Goal: Task Accomplishment & Management: Complete application form

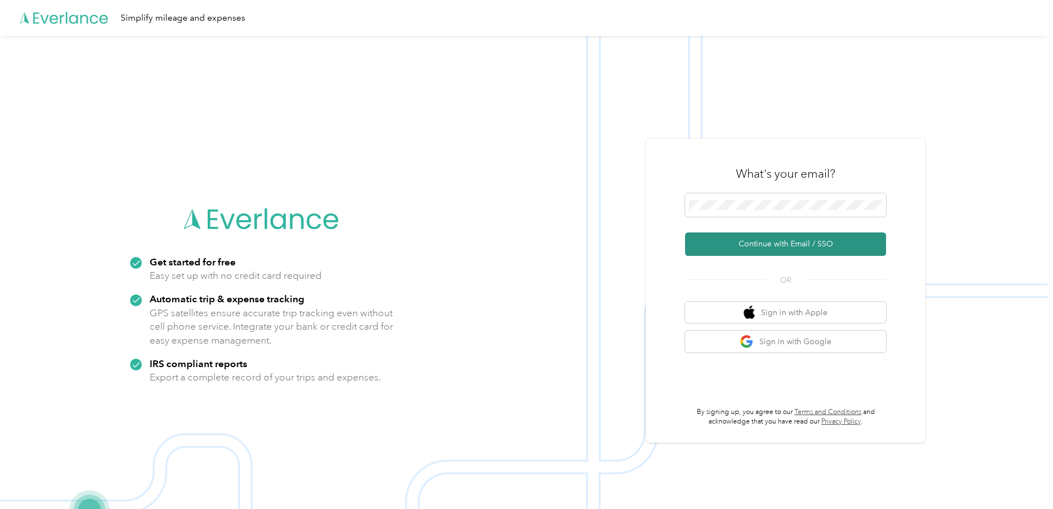
click at [773, 238] on button "Continue with Email / SSO" at bounding box center [785, 243] width 201 height 23
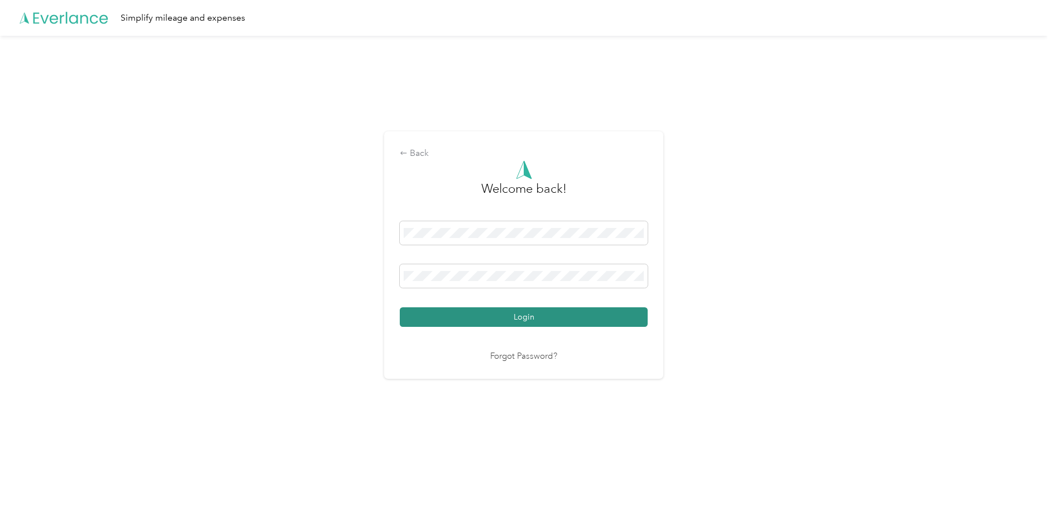
click at [528, 320] on button "Login" at bounding box center [524, 317] width 248 height 20
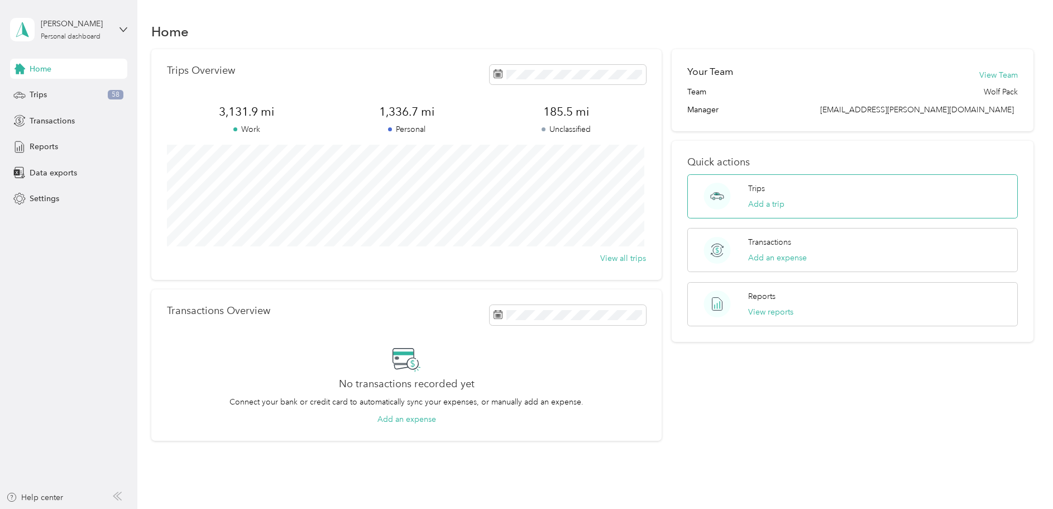
click at [760, 189] on p "Trips" at bounding box center [756, 189] width 17 height 12
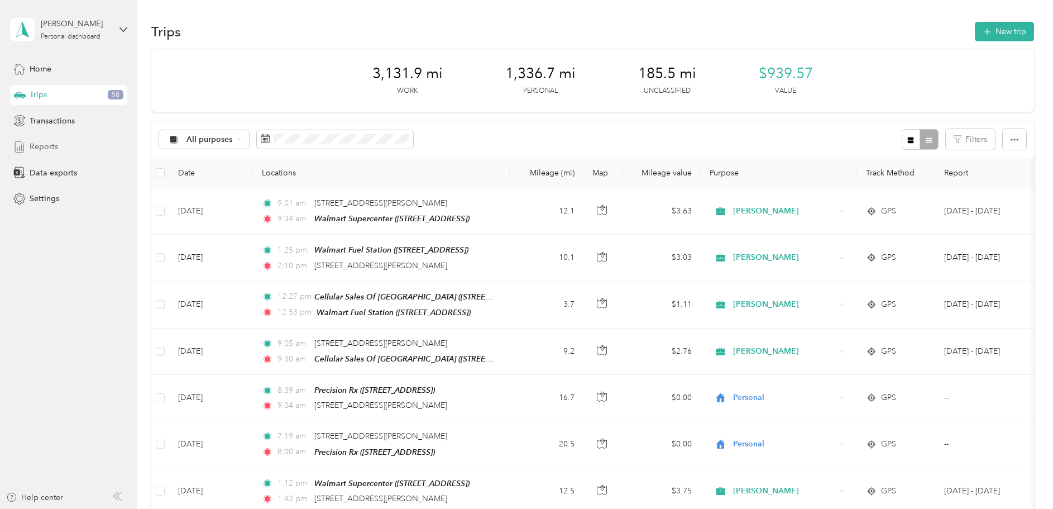
click at [48, 147] on span "Reports" at bounding box center [44, 147] width 28 height 12
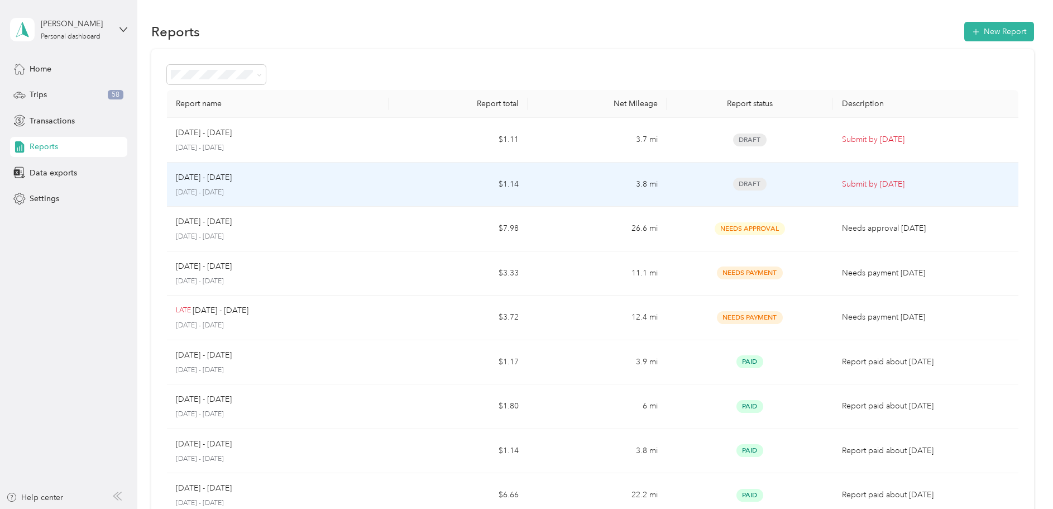
click at [755, 182] on span "Draft" at bounding box center [750, 184] width 34 height 13
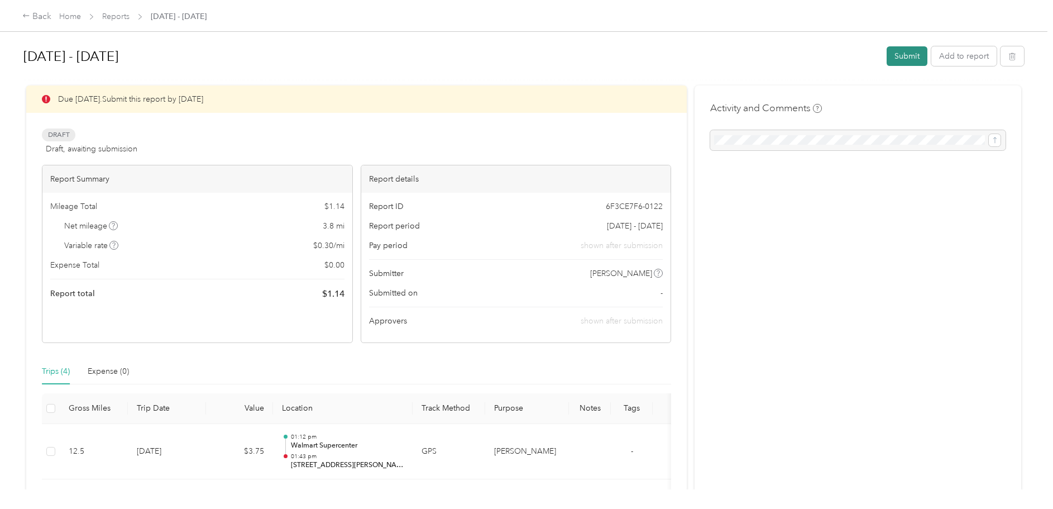
click at [904, 52] on button "Submit" at bounding box center [907, 56] width 41 height 20
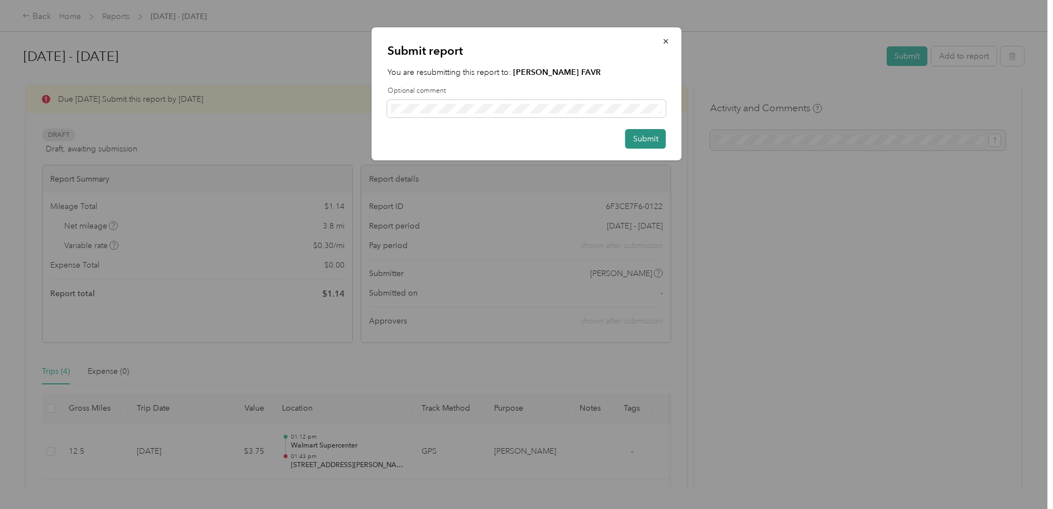
click at [638, 143] on button "Submit" at bounding box center [645, 139] width 41 height 20
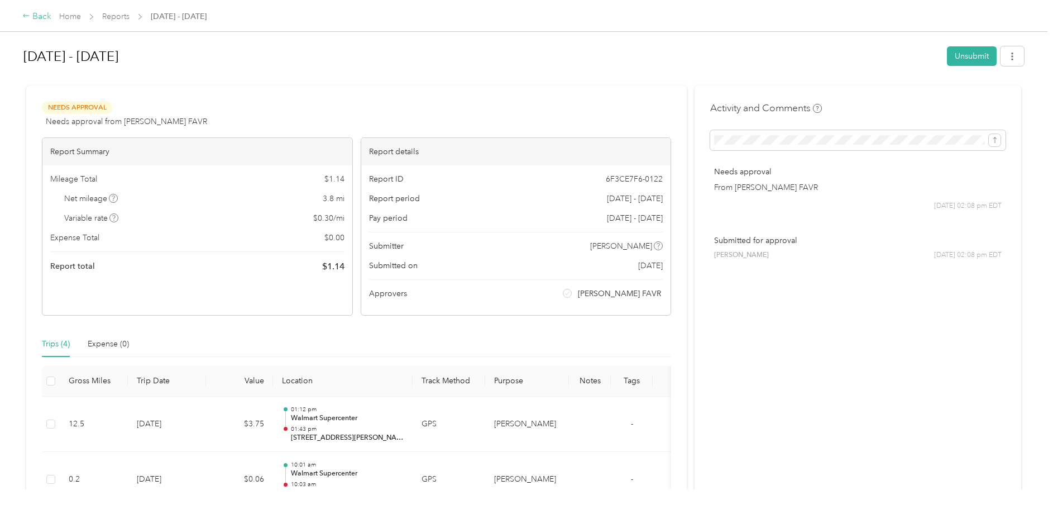
click at [28, 15] on icon at bounding box center [26, 16] width 8 height 8
